Goal: Task Accomplishment & Management: Use online tool/utility

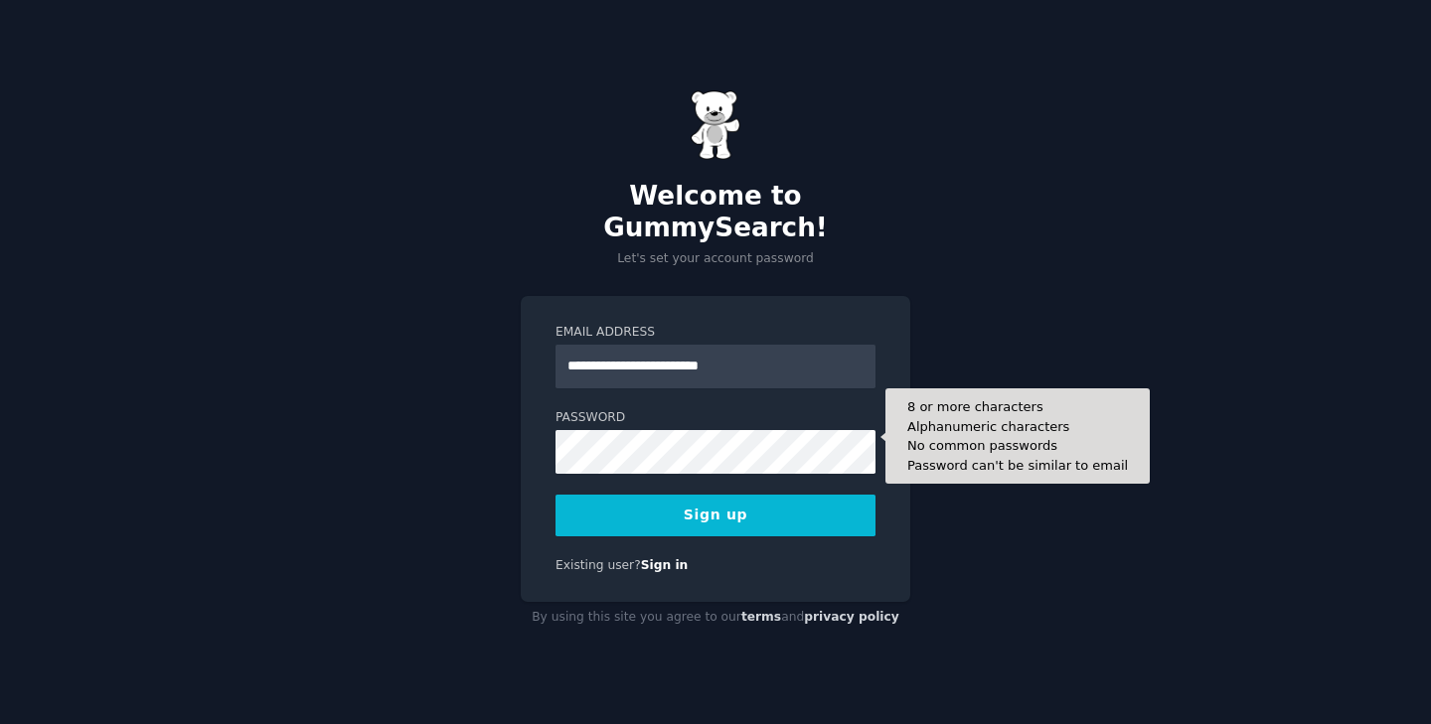
type input "**********"
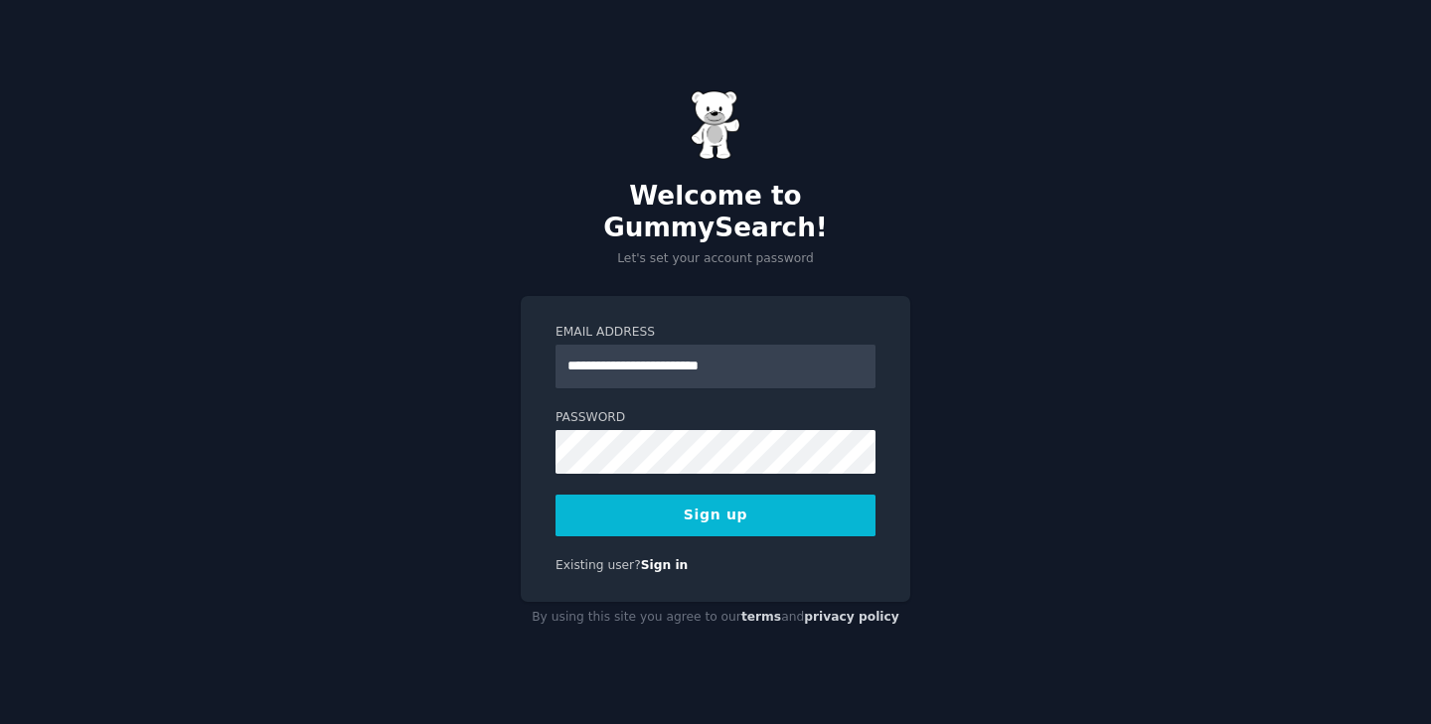
click at [801, 502] on button "Sign up" at bounding box center [715, 516] width 320 height 42
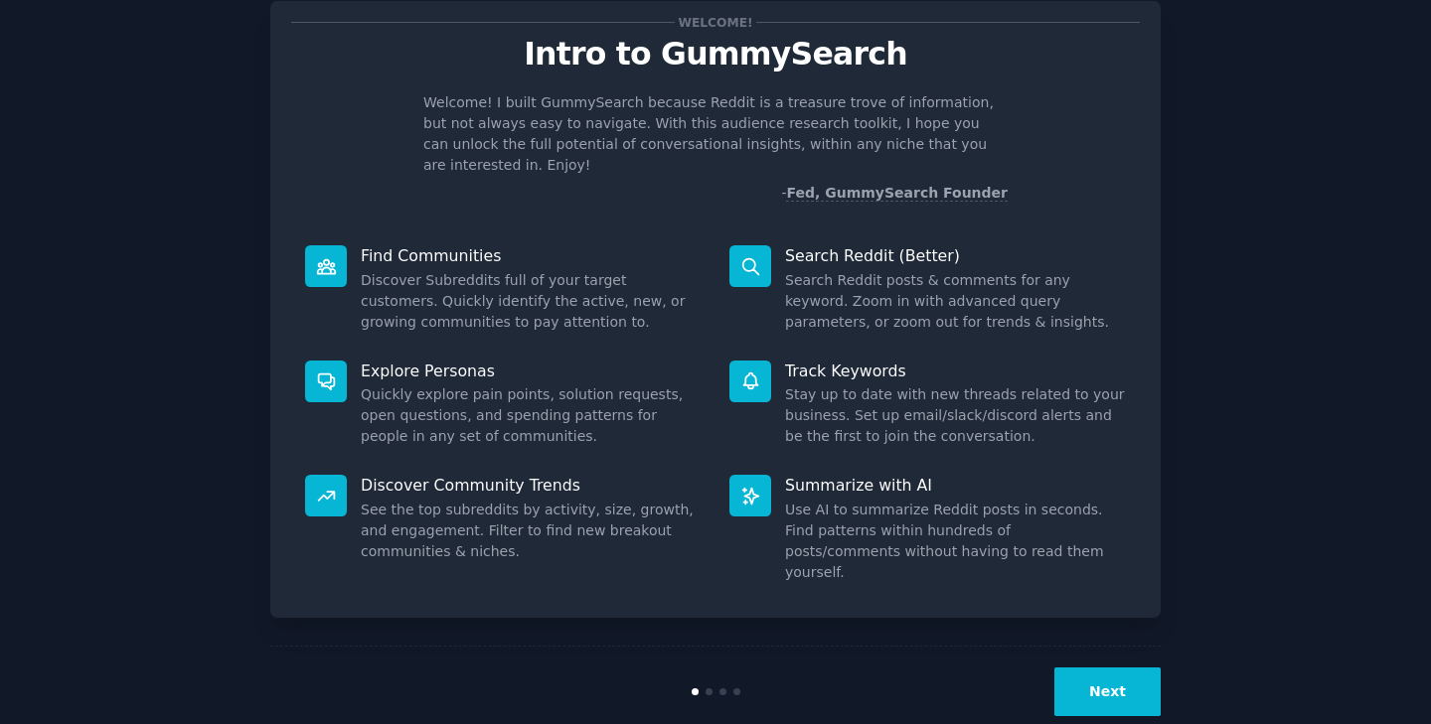
scroll to position [54, 0]
click at [1112, 669] on button "Next" at bounding box center [1107, 693] width 106 height 49
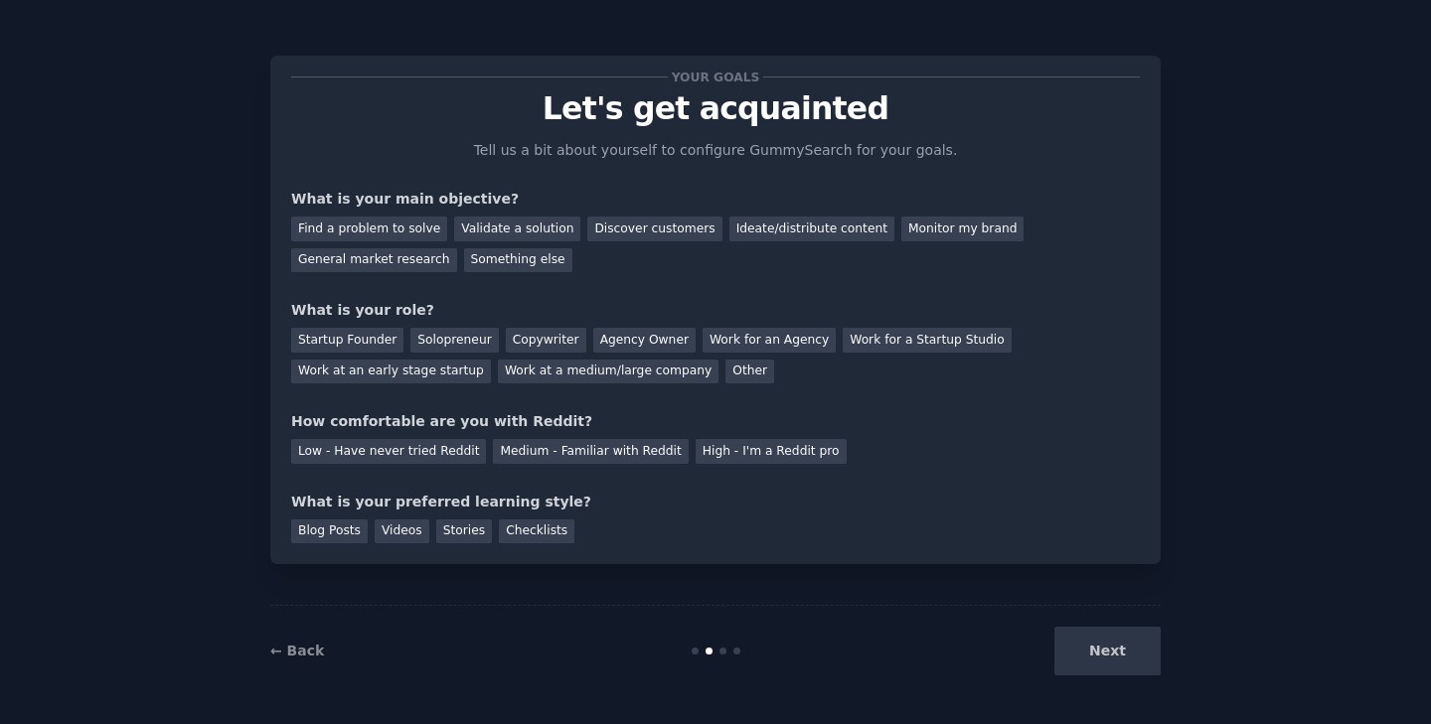
click at [1114, 660] on div "Next" at bounding box center [1011, 651] width 297 height 49
click at [1104, 649] on div "Next" at bounding box center [1011, 651] width 297 height 49
click at [534, 254] on div "Something else" at bounding box center [518, 260] width 108 height 25
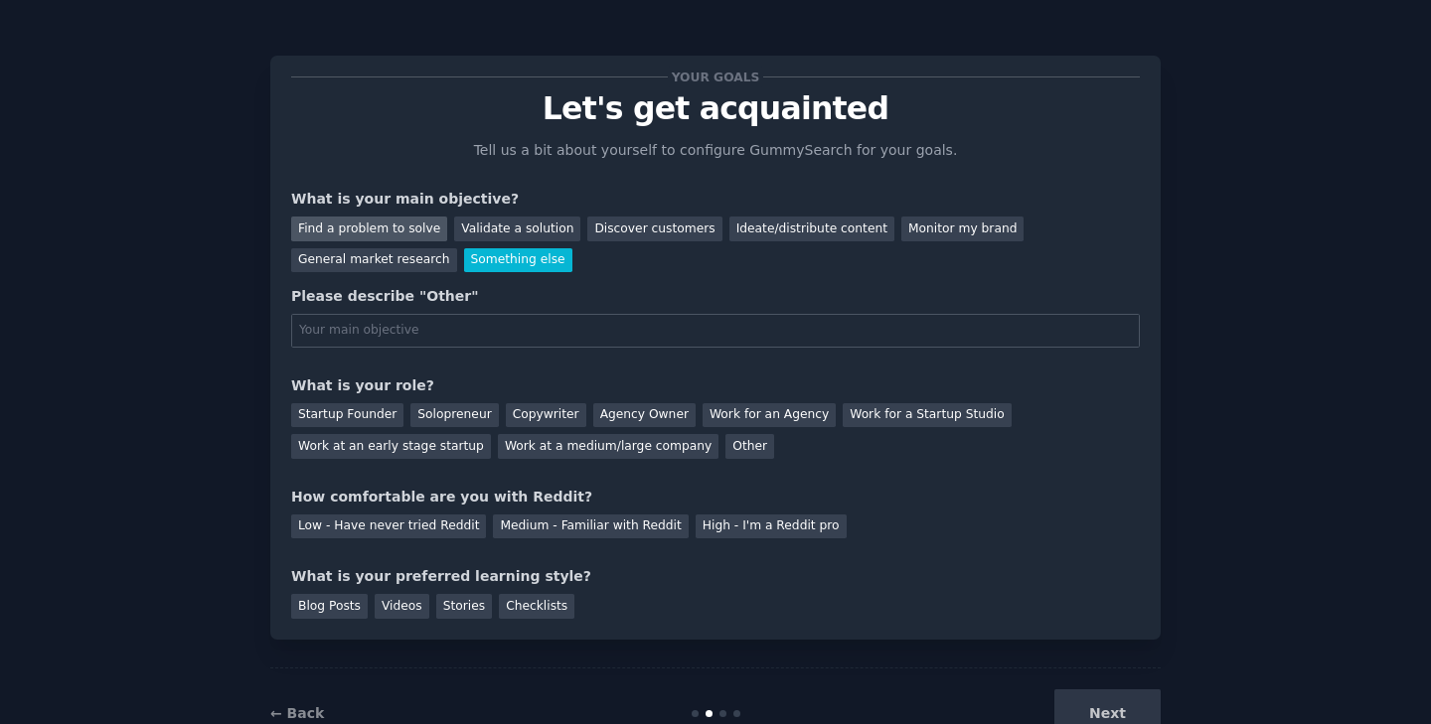
click at [398, 222] on div "Find a problem to solve" at bounding box center [369, 229] width 156 height 25
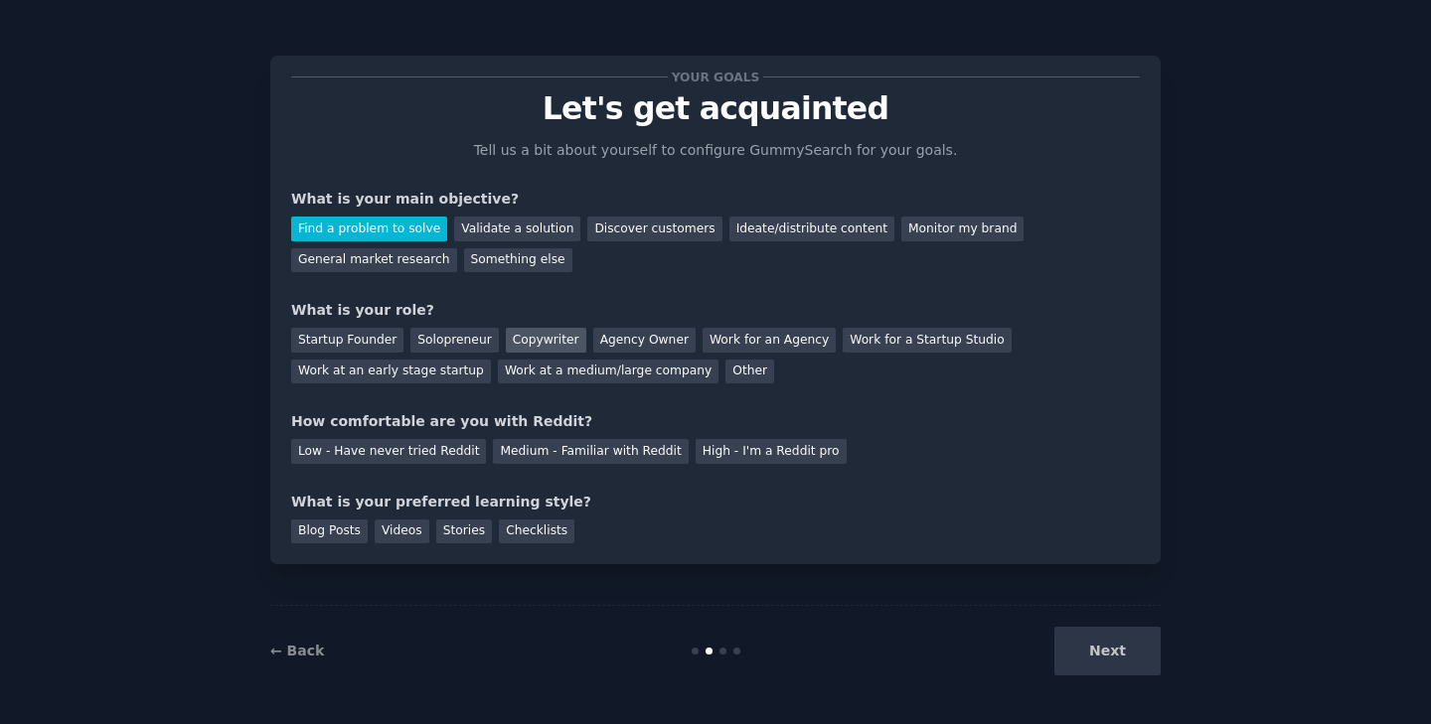
click at [506, 341] on div "Copywriter" at bounding box center [546, 340] width 80 height 25
click at [539, 444] on div "Medium - Familiar with Reddit" at bounding box center [590, 451] width 195 height 25
click at [467, 528] on div "Stories" at bounding box center [464, 532] width 56 height 25
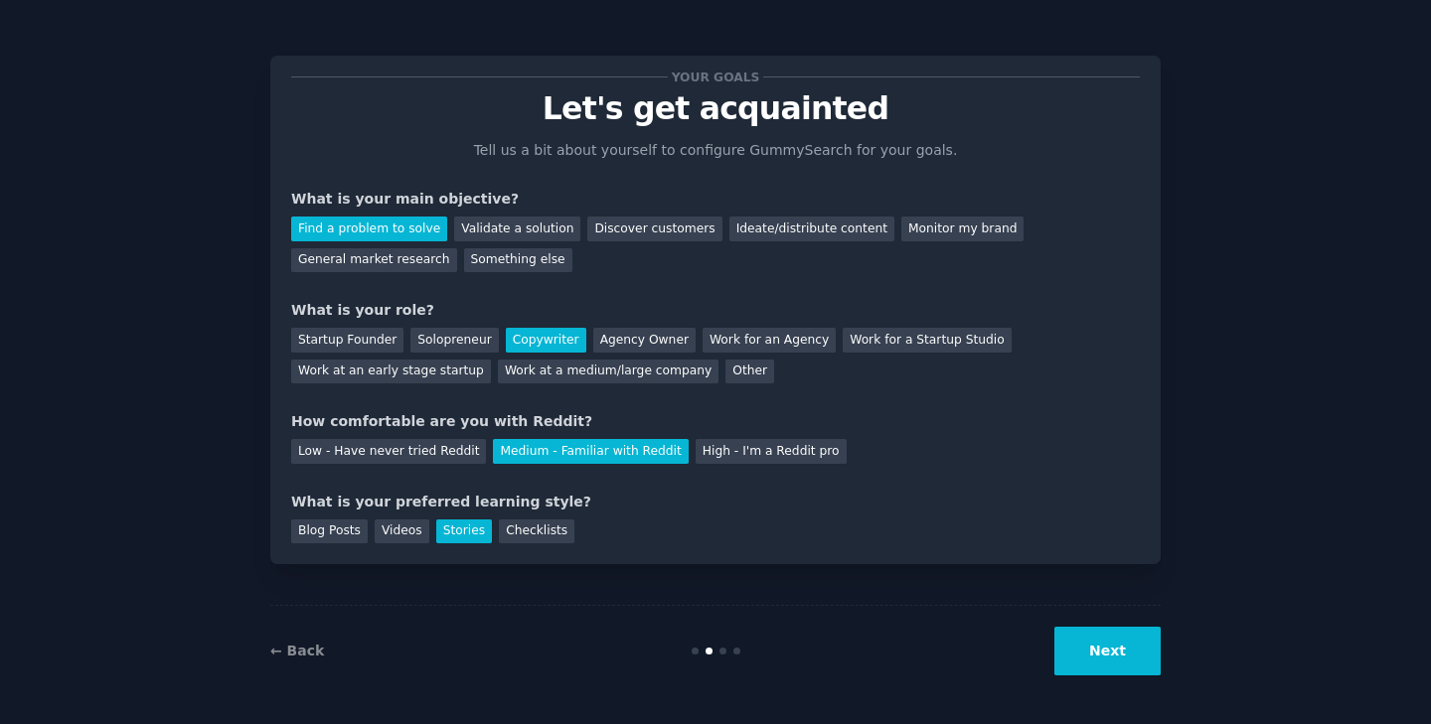
click at [1114, 651] on button "Next" at bounding box center [1107, 651] width 106 height 49
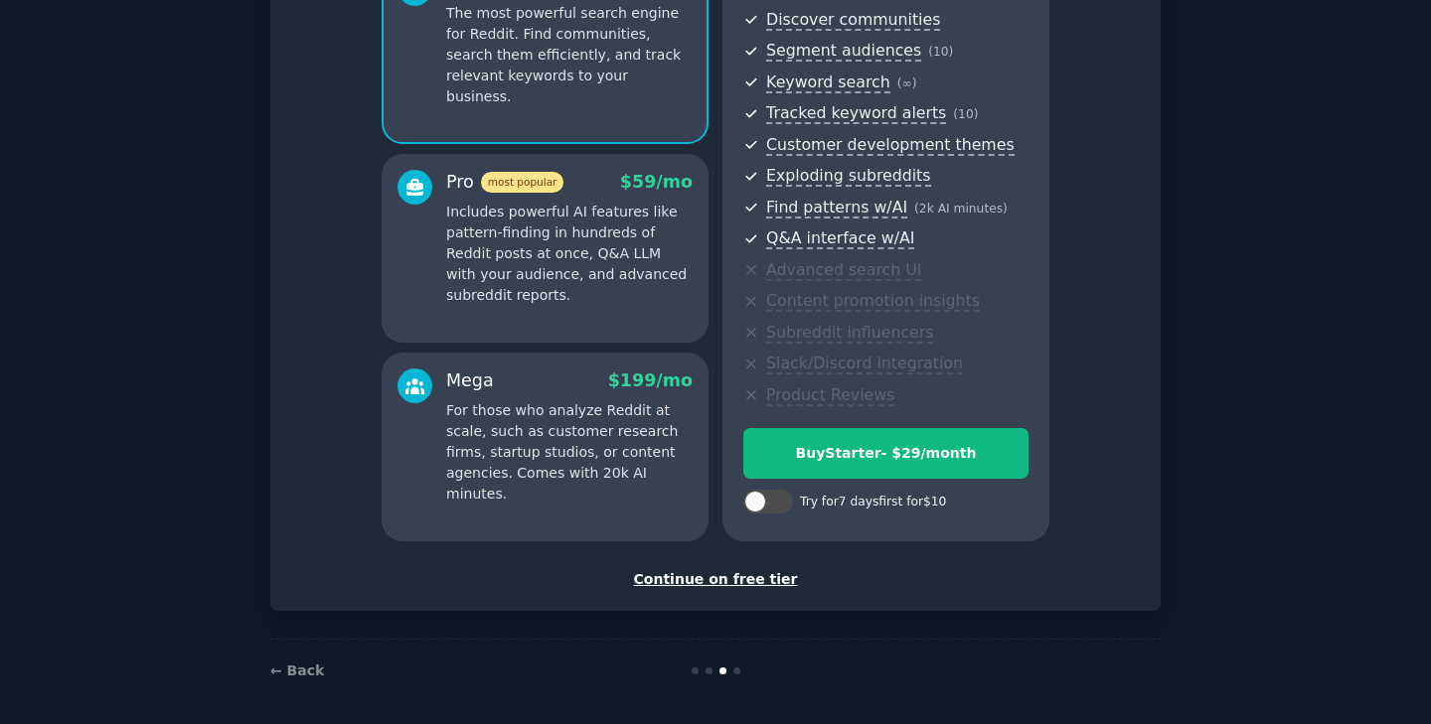
scroll to position [222, 0]
click at [760, 572] on div "Continue on free tier" at bounding box center [715, 580] width 848 height 21
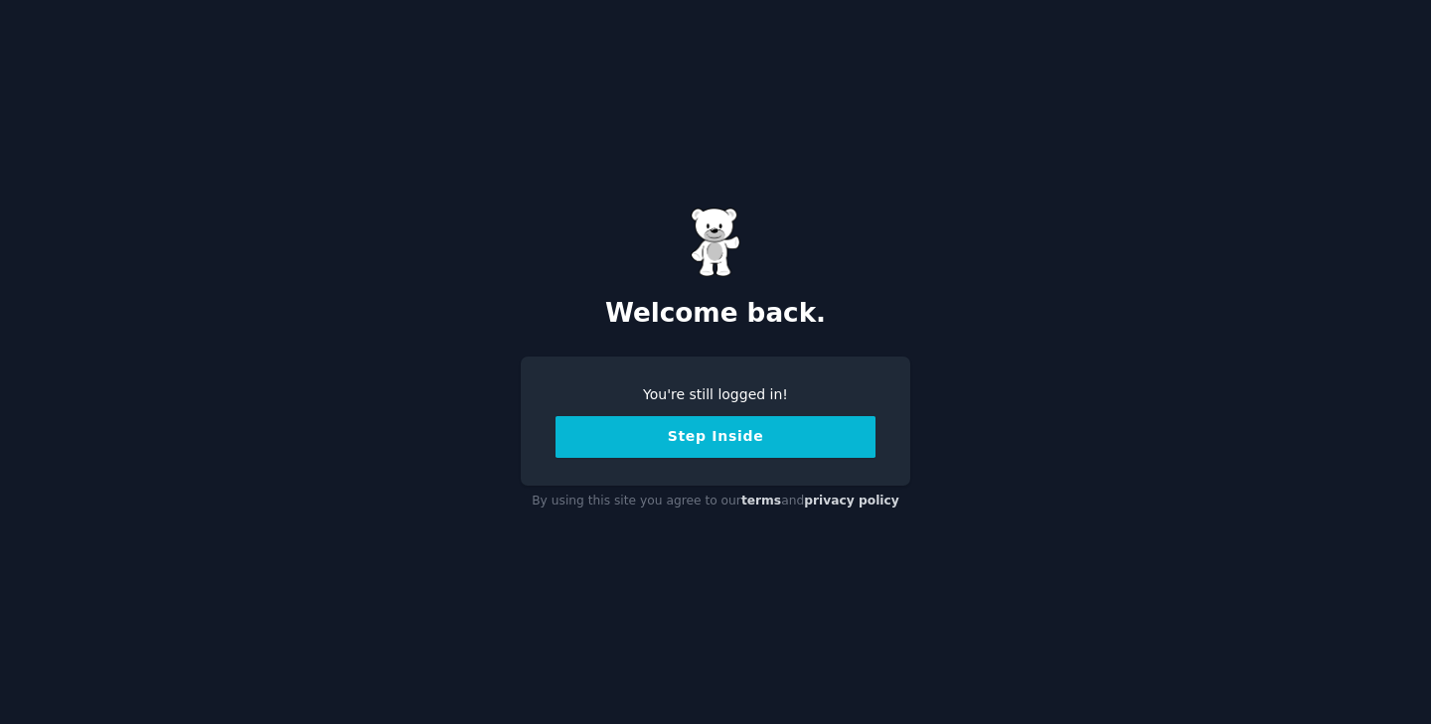
click at [682, 435] on button "Step Inside" at bounding box center [715, 437] width 320 height 42
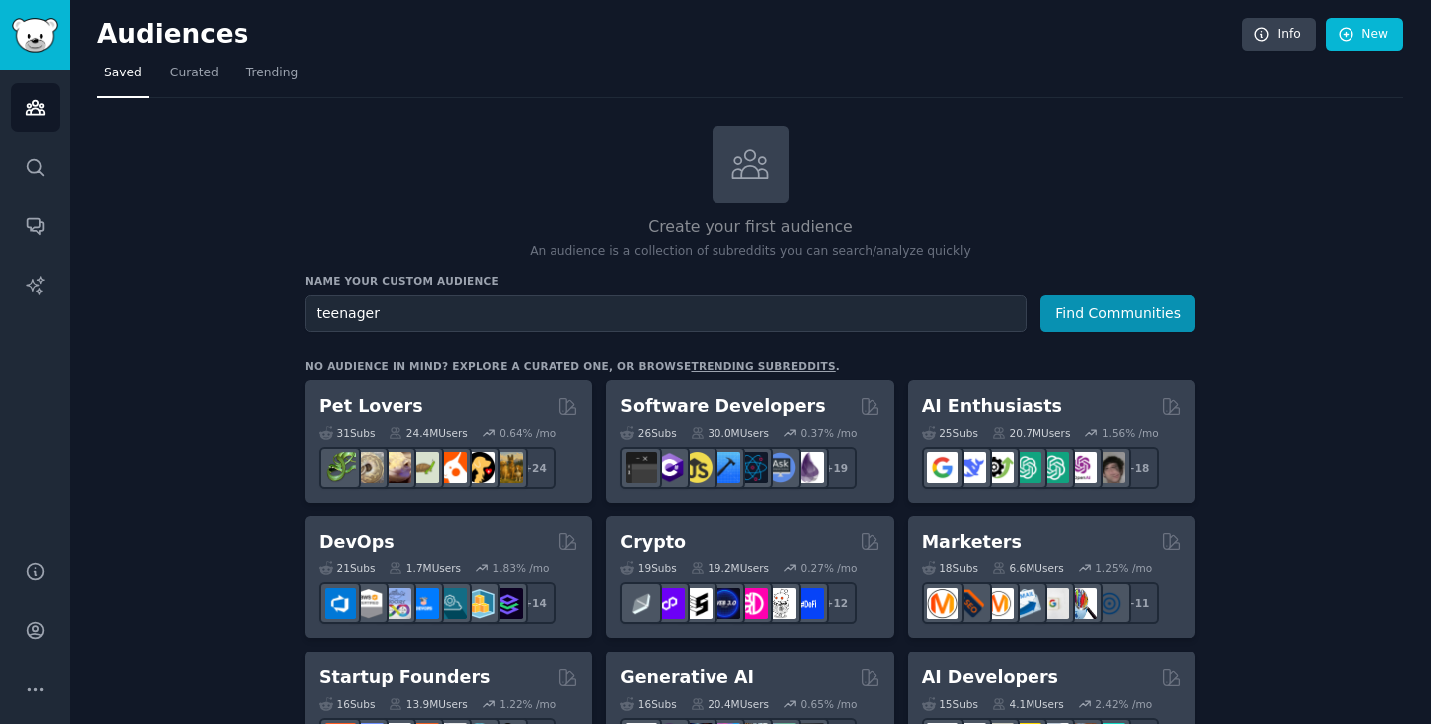
type input "teenager"
click at [1119, 311] on button "Find Communities" at bounding box center [1117, 313] width 155 height 37
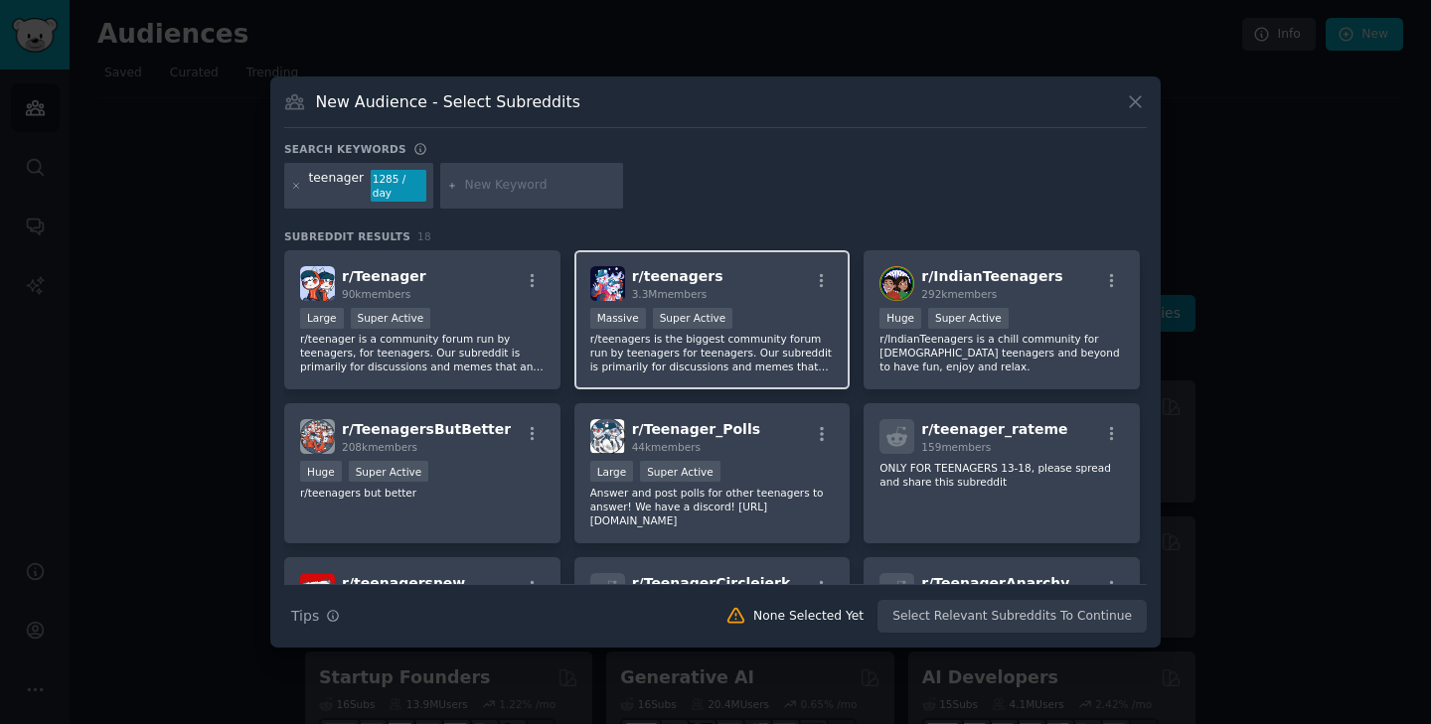
click at [749, 290] on div "r/ teenagers 3.3M members" at bounding box center [712, 283] width 244 height 35
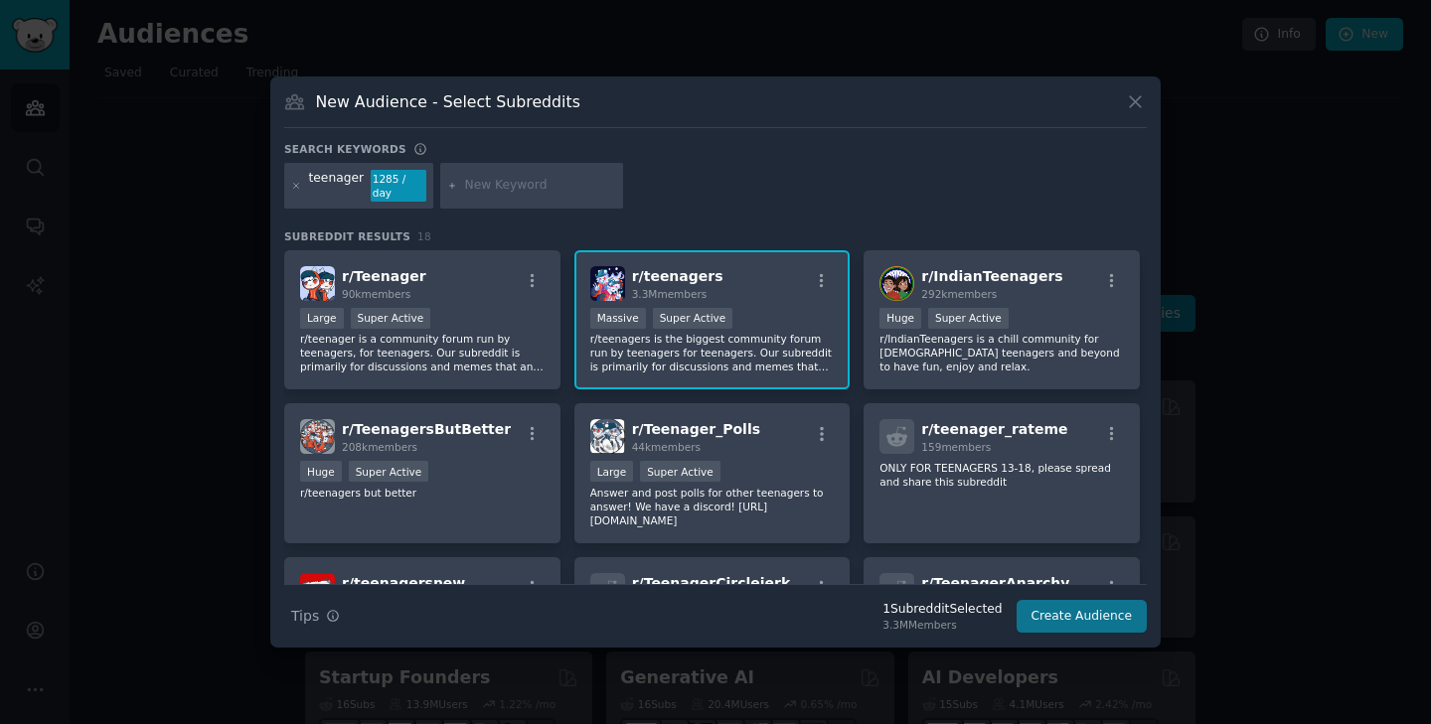
click at [1067, 607] on button "Create Audience" at bounding box center [1081, 617] width 131 height 34
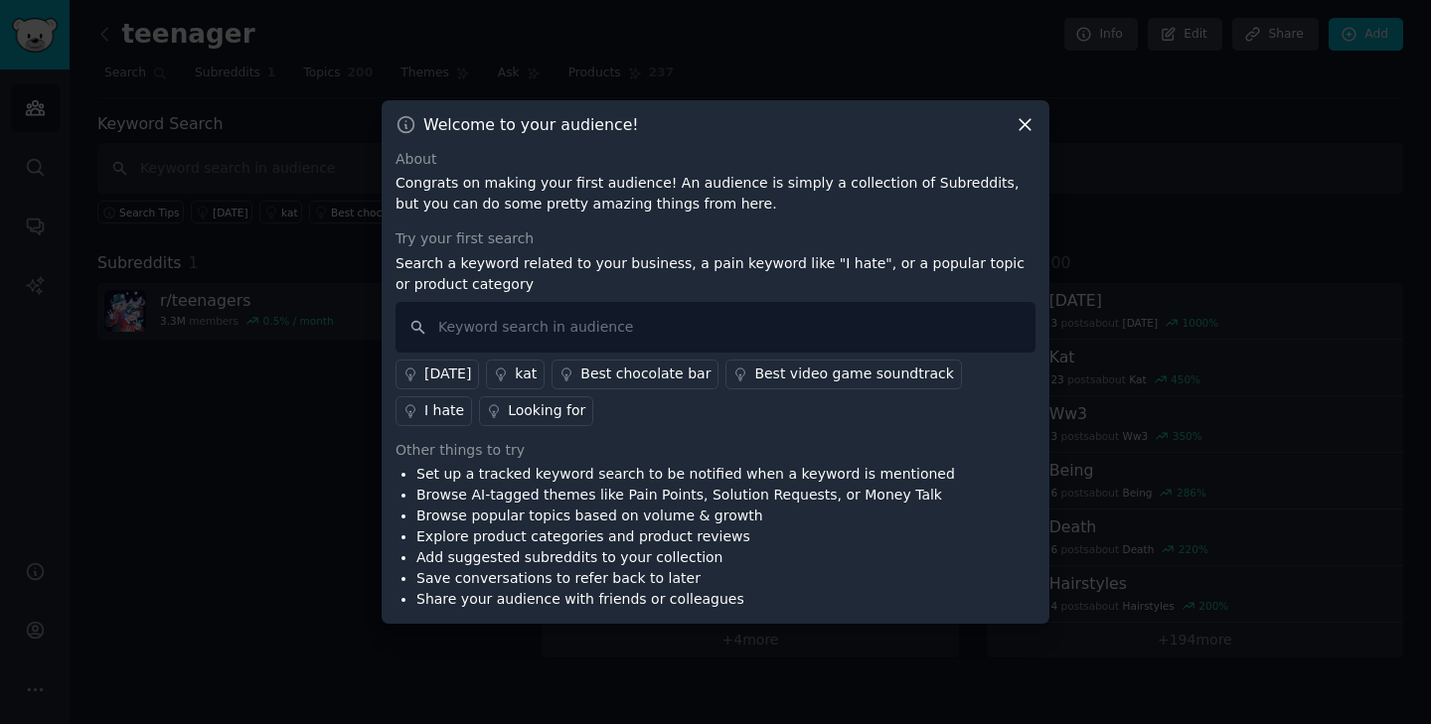
click at [1025, 133] on icon at bounding box center [1024, 124] width 21 height 21
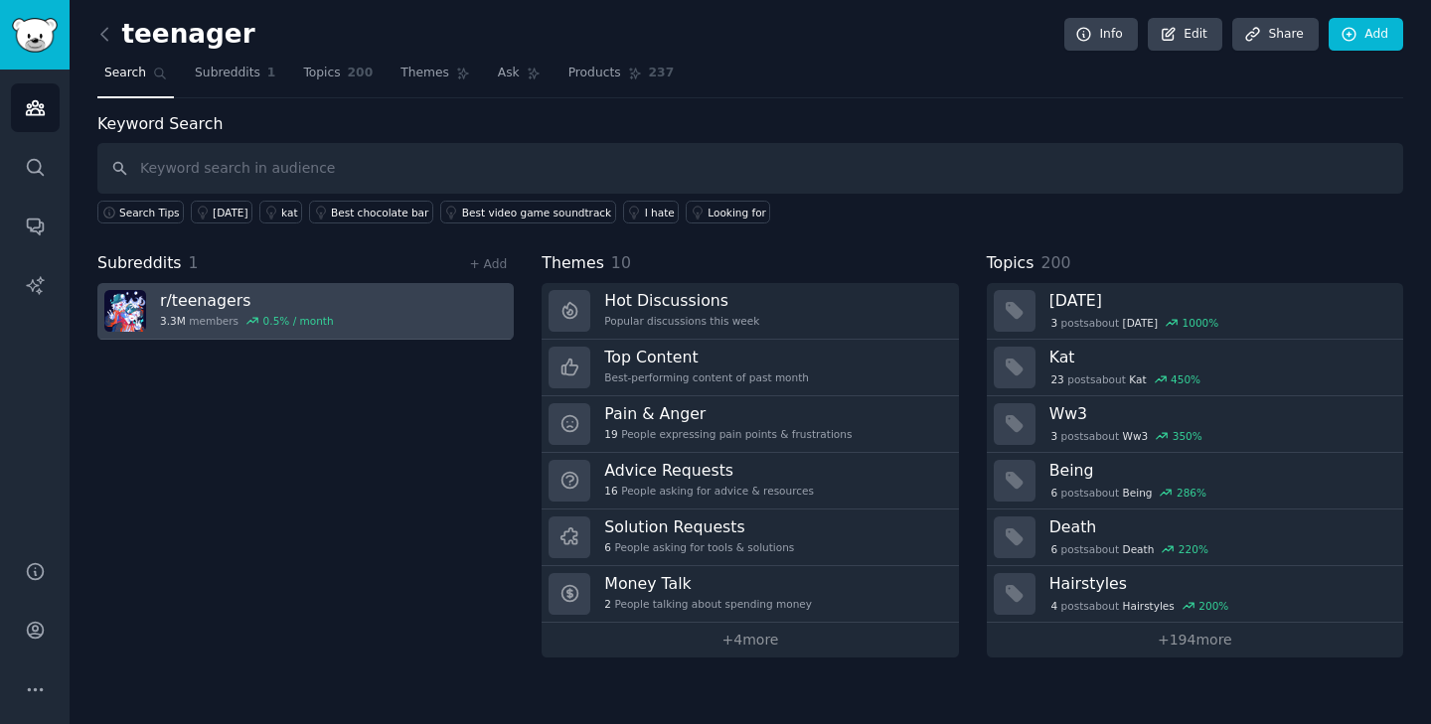
click at [367, 301] on link "r/ teenagers 3.3M members 0.5 % / month" at bounding box center [305, 311] width 416 height 57
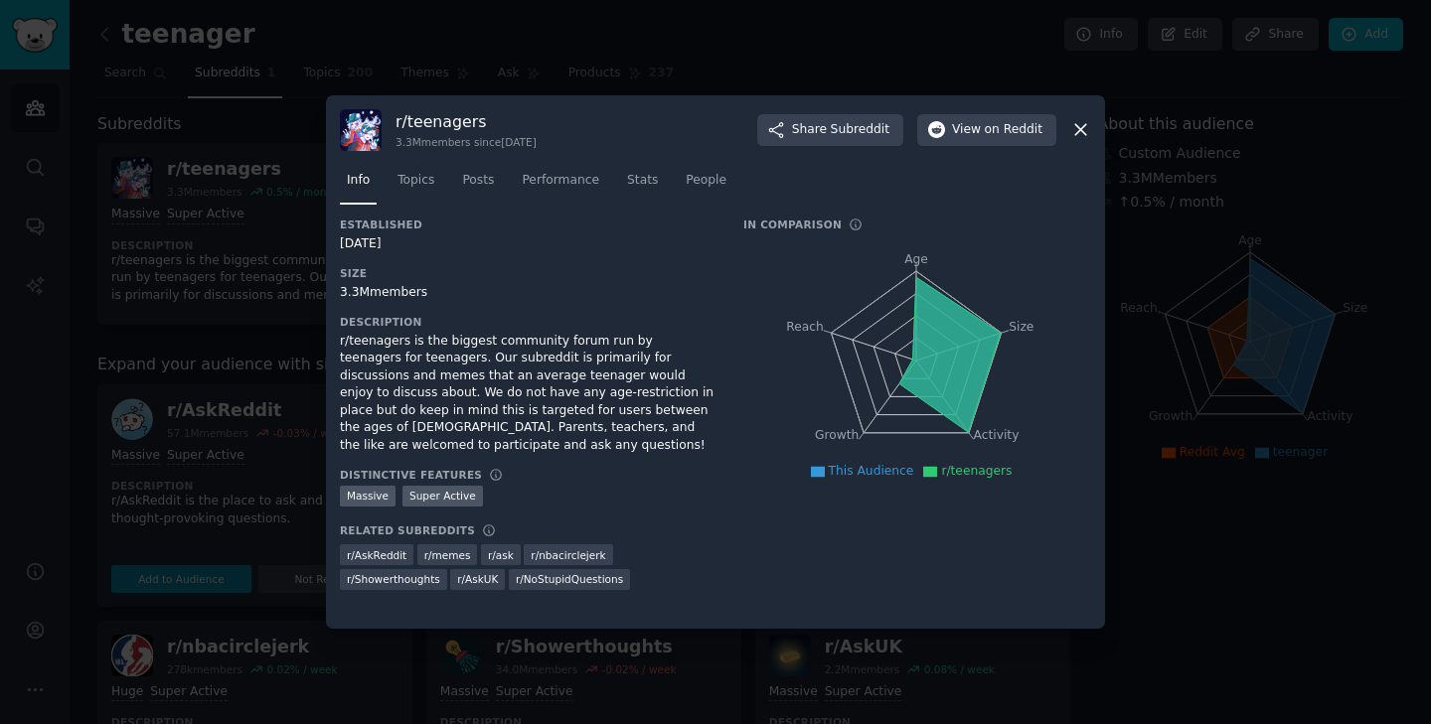
scroll to position [282, 0]
click at [958, 125] on span "View on Reddit" at bounding box center [997, 130] width 90 height 18
click at [1076, 122] on icon at bounding box center [1080, 129] width 21 height 21
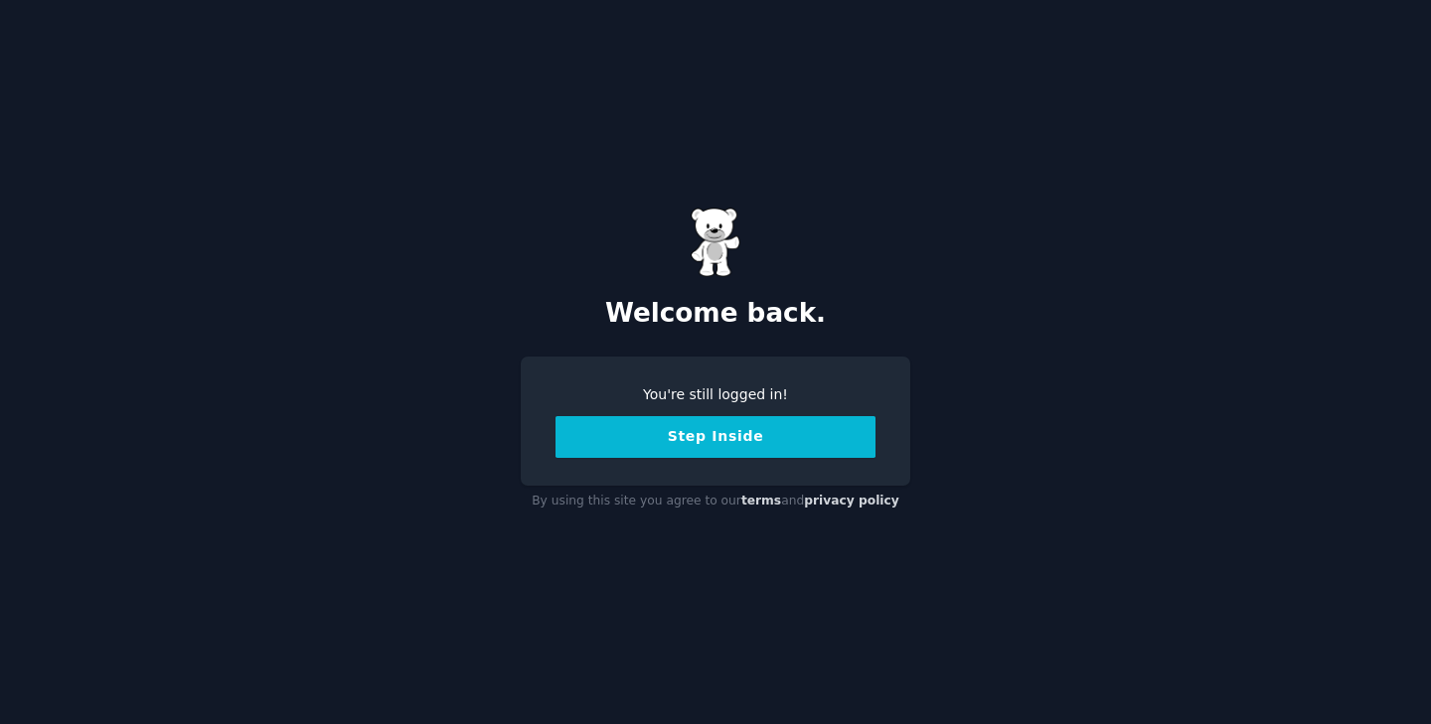
click at [682, 436] on button "Step Inside" at bounding box center [715, 437] width 320 height 42
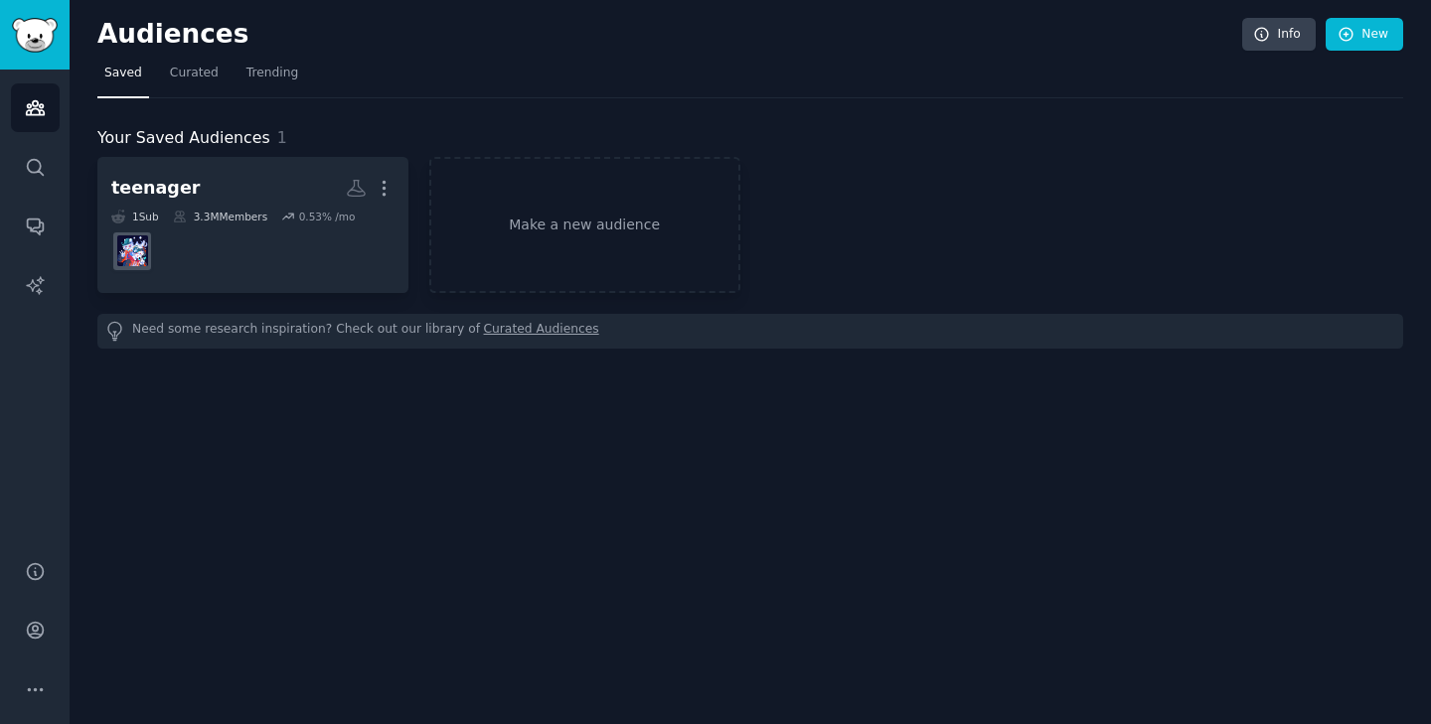
click at [33, 27] on img "Sidebar" at bounding box center [35, 35] width 46 height 35
click at [41, 111] on icon "Sidebar" at bounding box center [35, 108] width 18 height 14
click at [35, 110] on icon "Sidebar" at bounding box center [35, 107] width 21 height 21
click at [41, 217] on icon "Sidebar" at bounding box center [35, 226] width 21 height 21
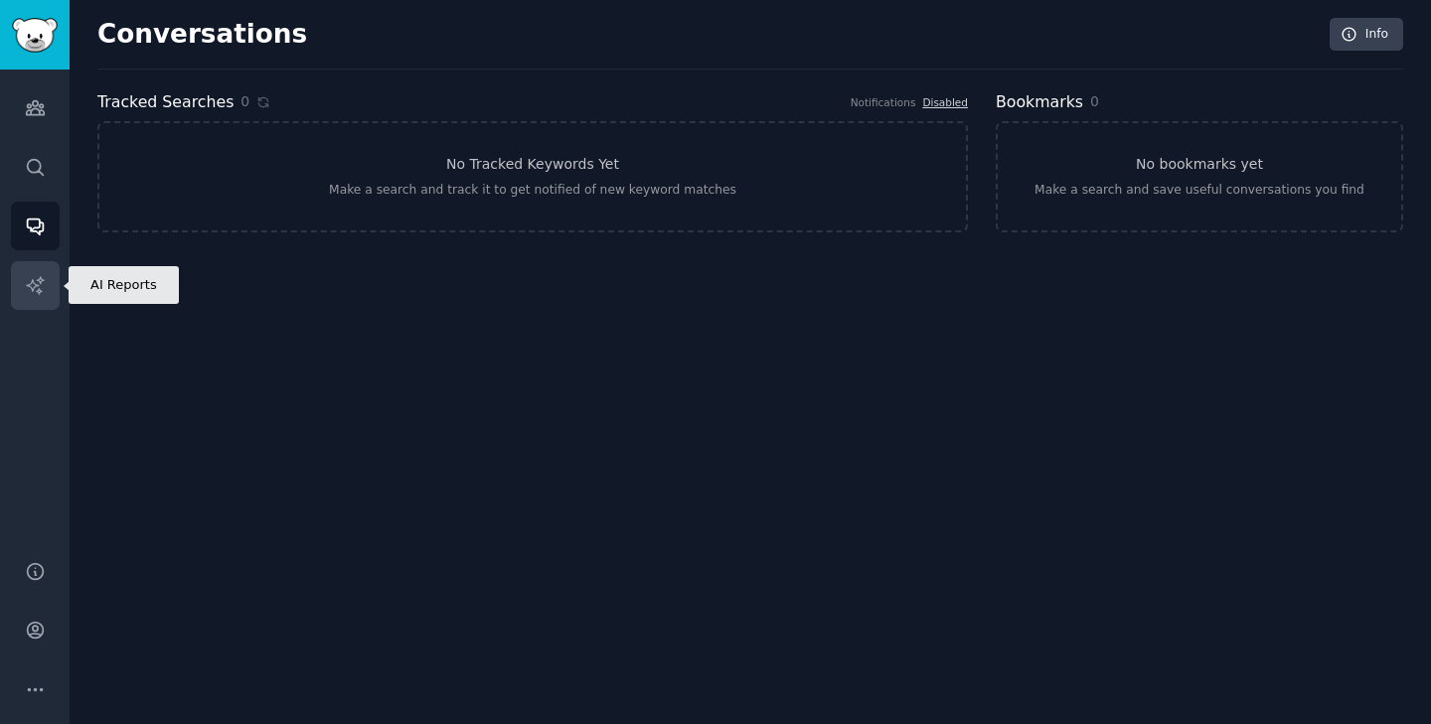
click at [44, 285] on icon "Sidebar" at bounding box center [35, 285] width 21 height 21
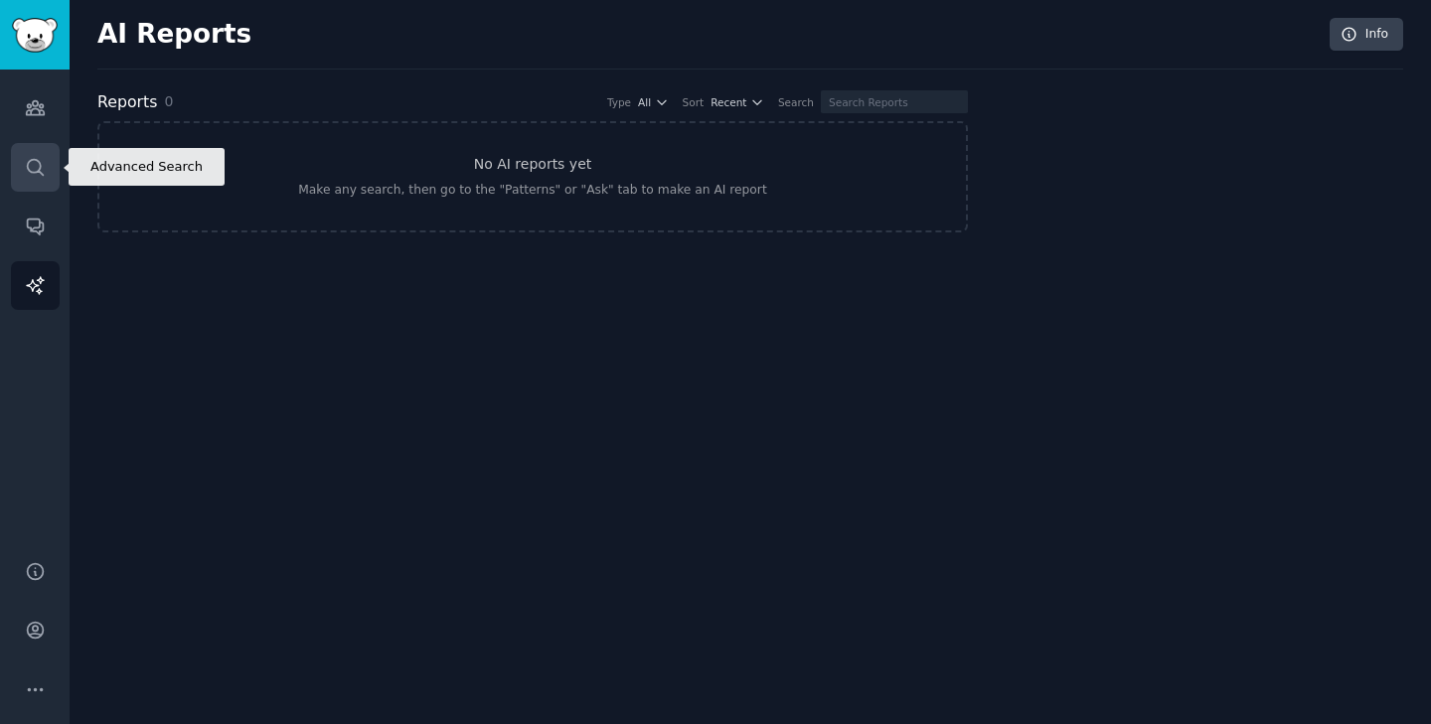
click at [41, 185] on link "Search" at bounding box center [35, 167] width 49 height 49
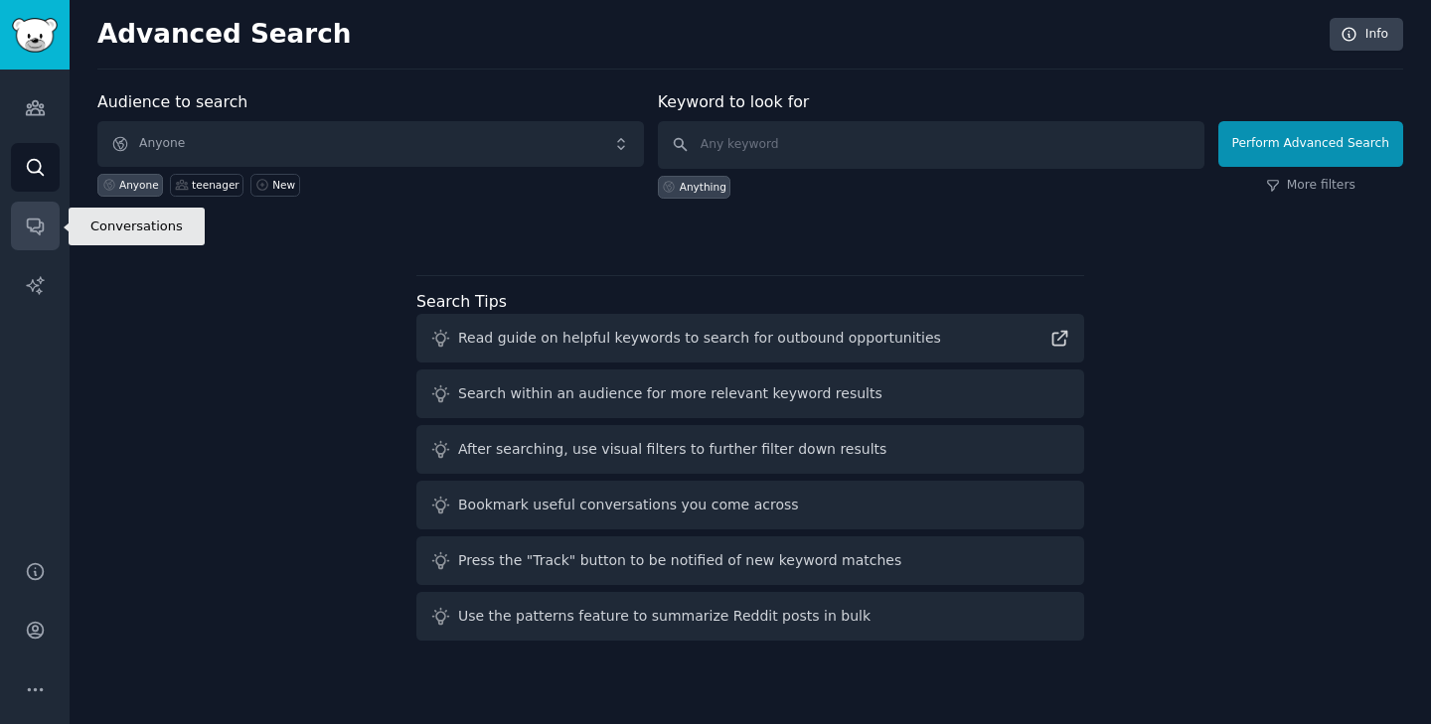
click at [43, 248] on link "Conversations" at bounding box center [35, 226] width 49 height 49
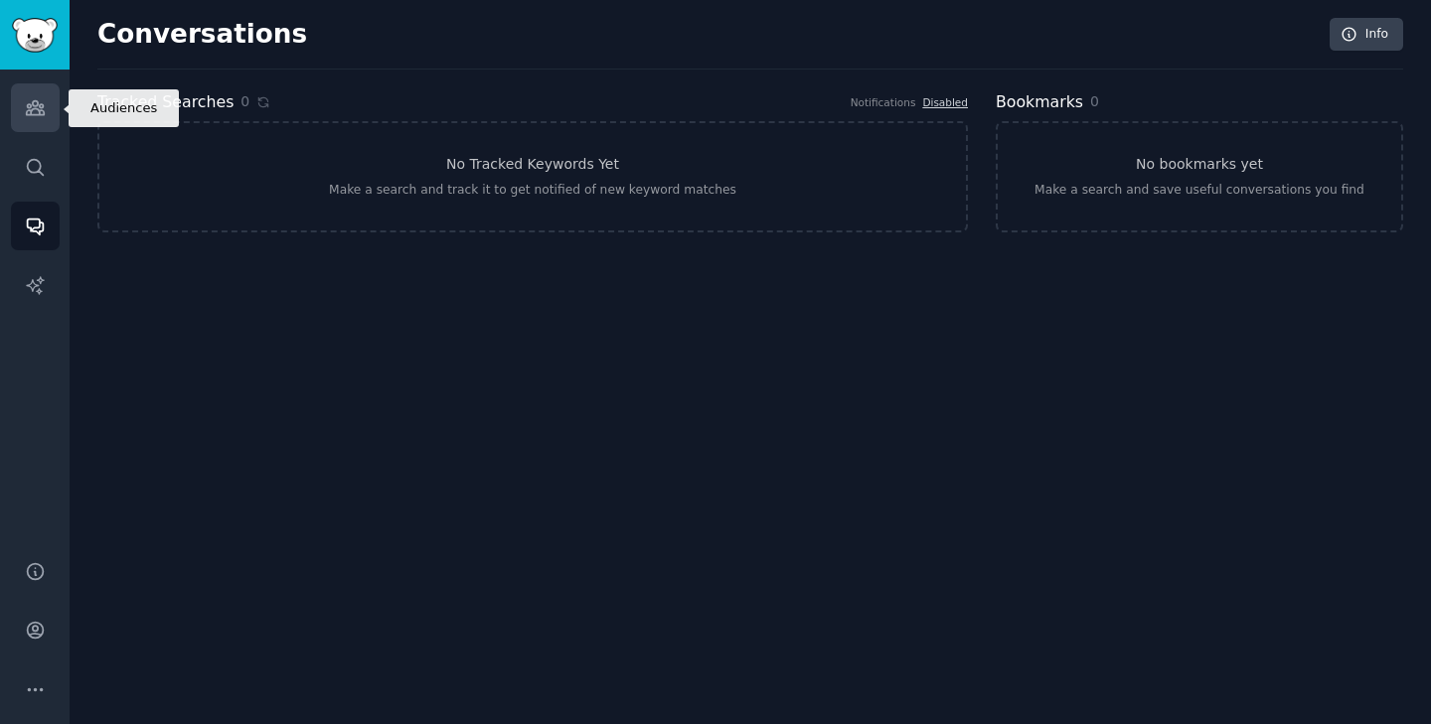
click at [40, 124] on link "Audiences" at bounding box center [35, 107] width 49 height 49
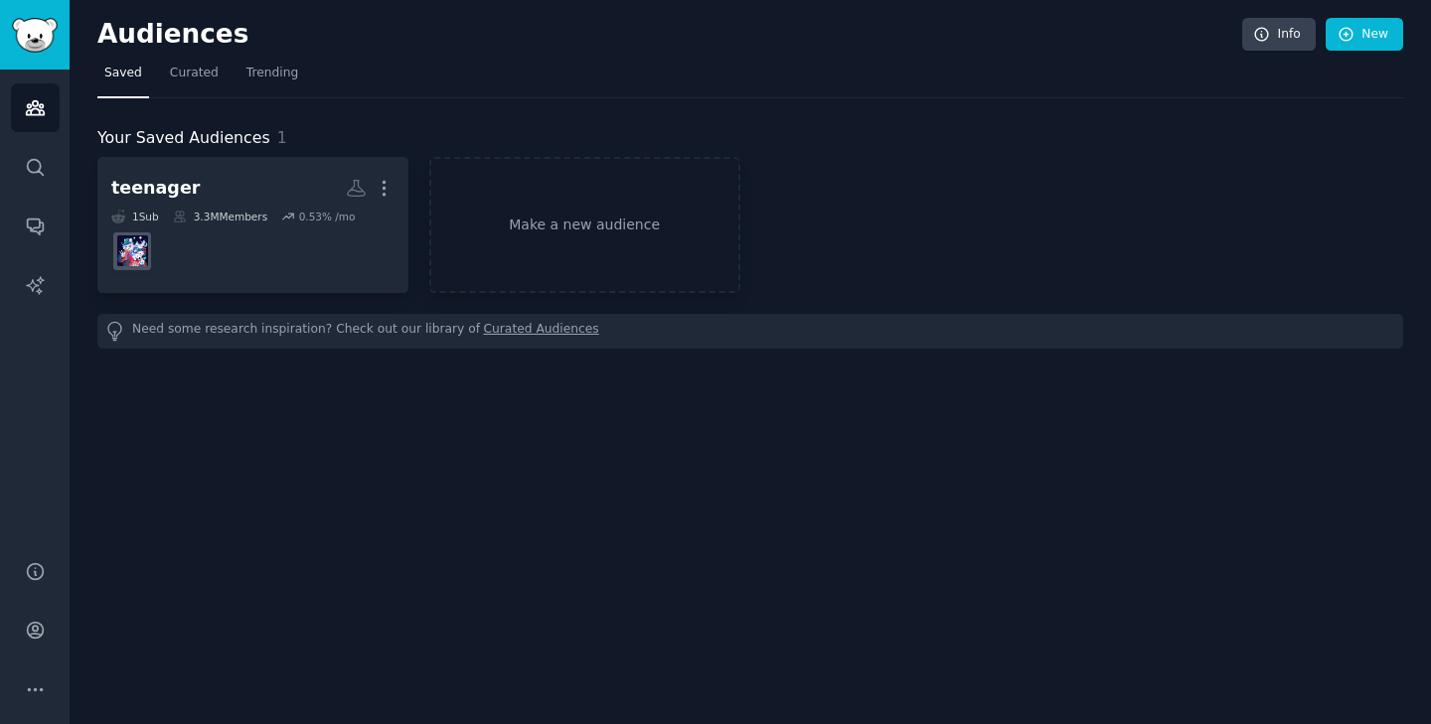
click at [41, 55] on link "Sidebar" at bounding box center [35, 35] width 70 height 70
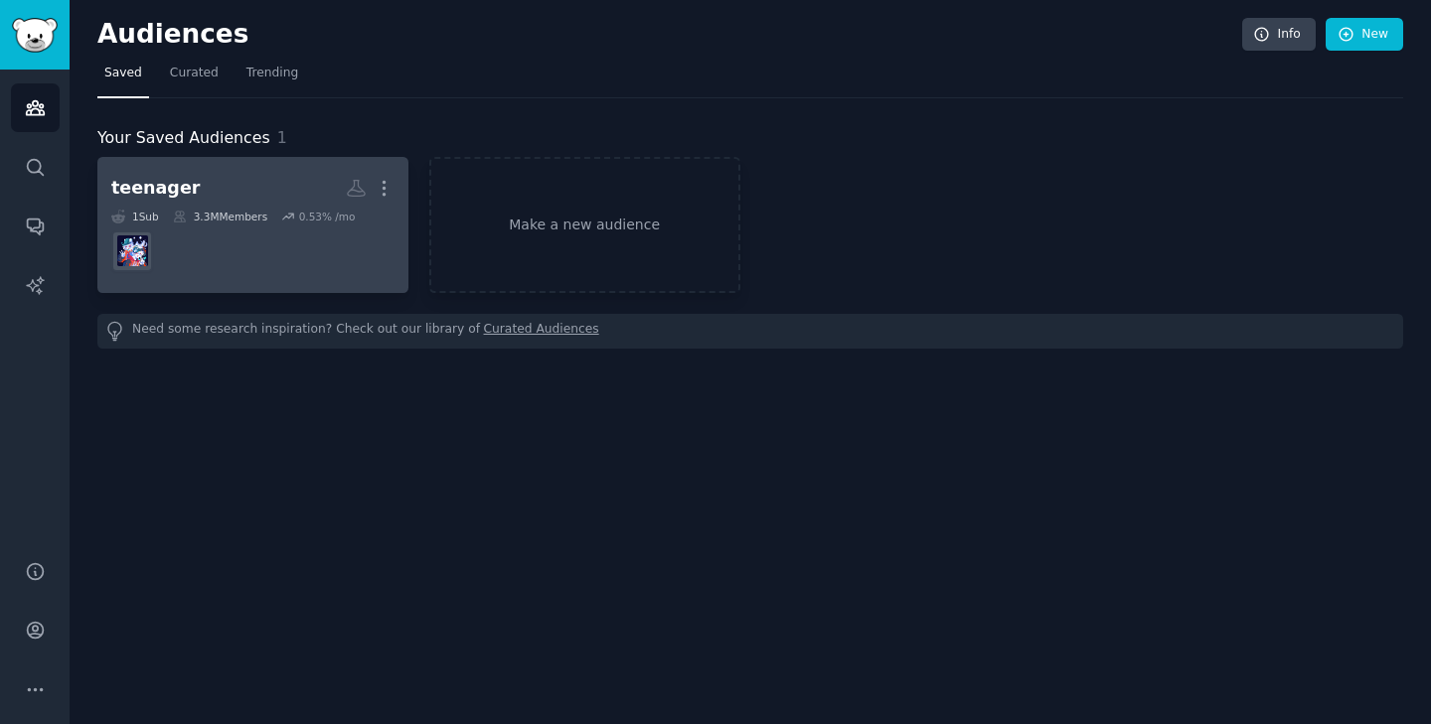
click at [157, 179] on div "teenager" at bounding box center [155, 188] width 88 height 25
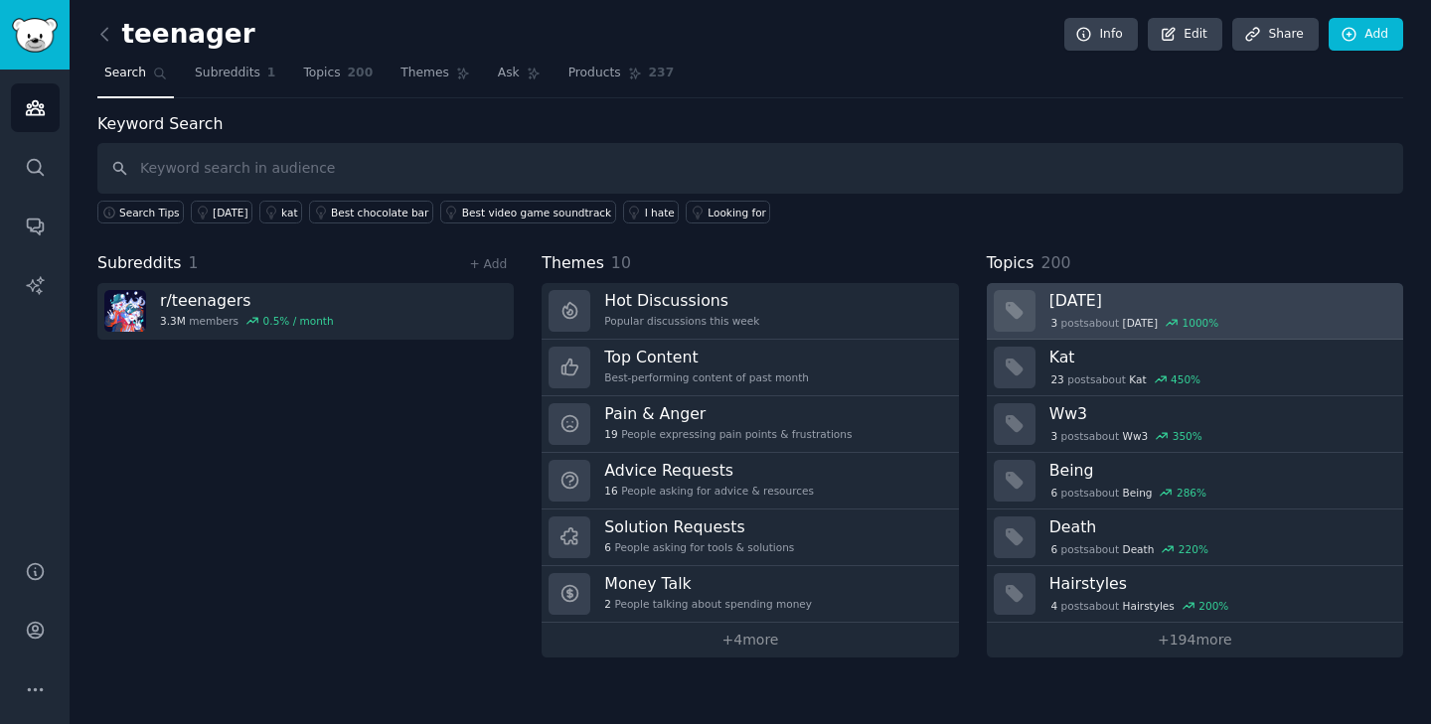
click at [1115, 302] on h3 "[DATE]" at bounding box center [1219, 300] width 340 height 21
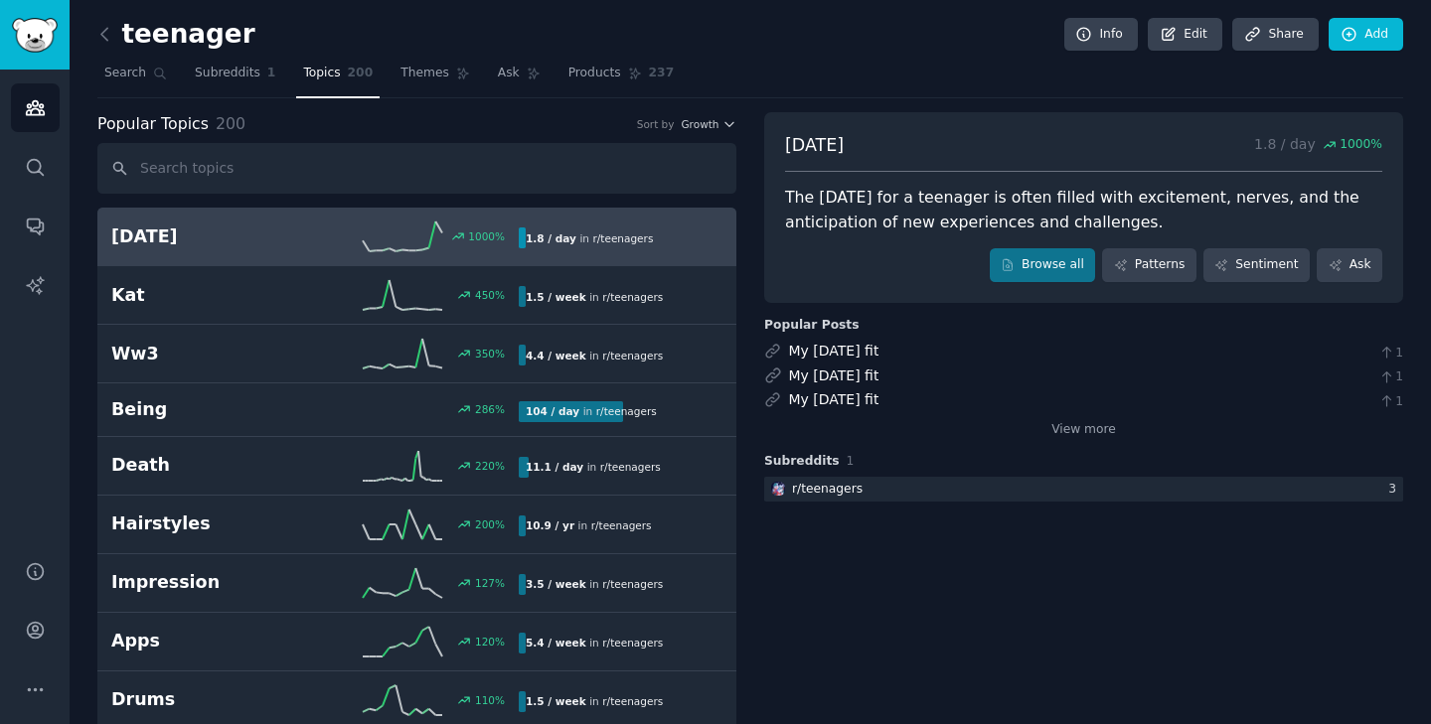
click at [412, 237] on icon at bounding box center [402, 237] width 79 height 30
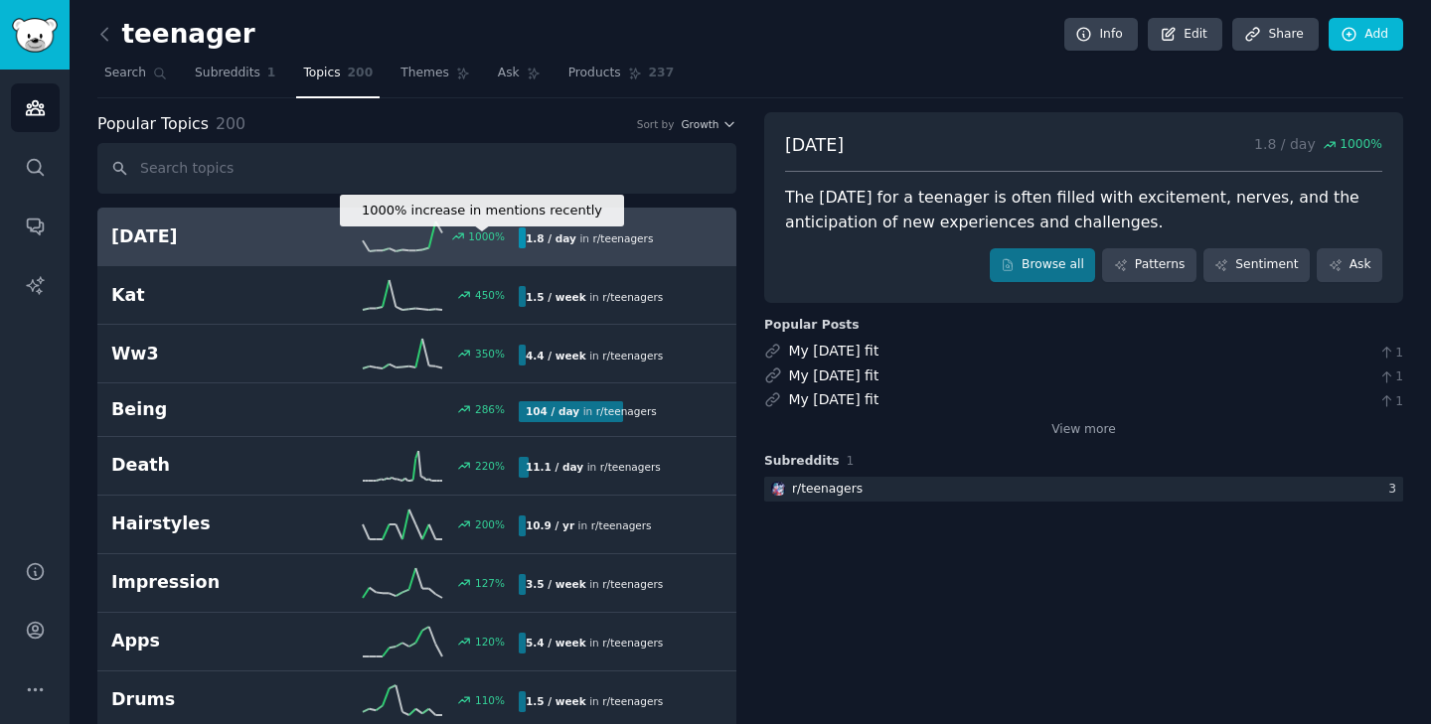
click at [531, 238] on b "1.8 / day" at bounding box center [551, 238] width 51 height 12
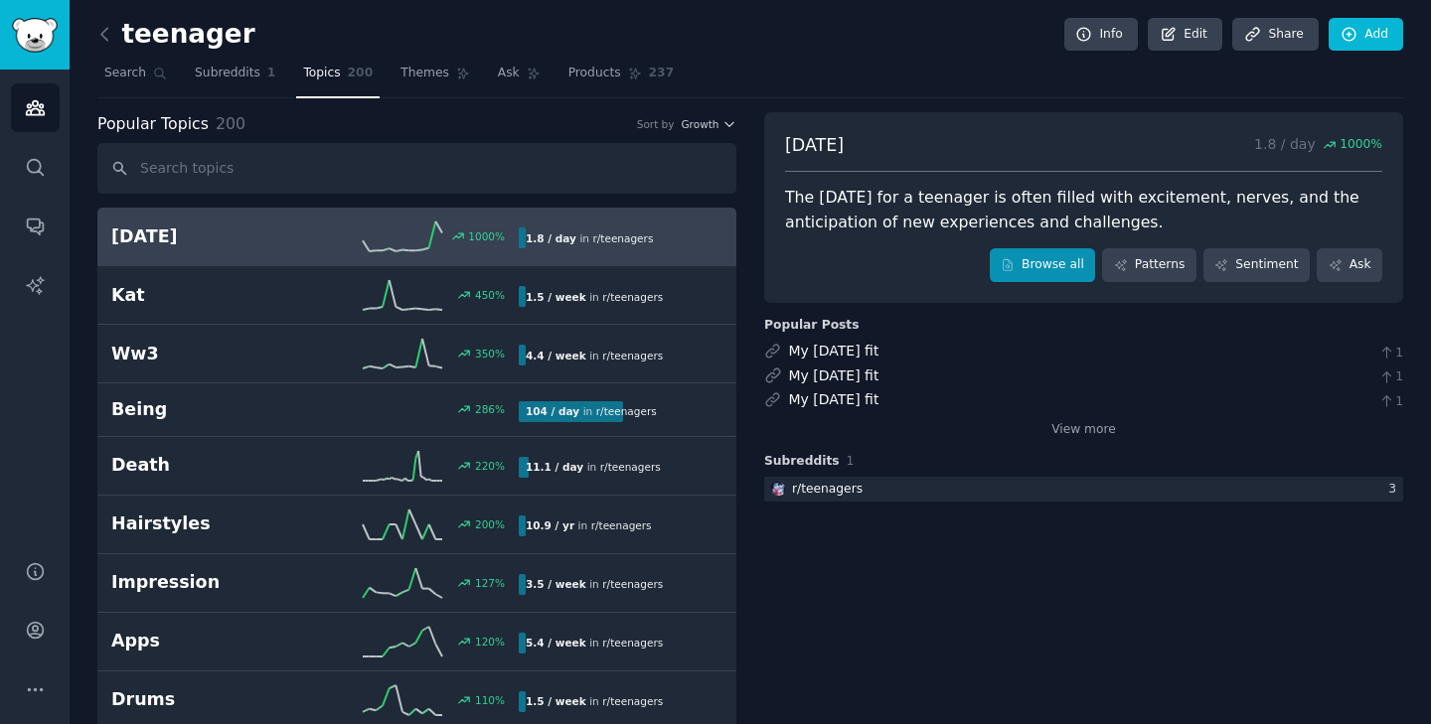
click at [1068, 264] on link "Browse all" at bounding box center [1042, 265] width 106 height 34
